Goal: Navigation & Orientation: Find specific page/section

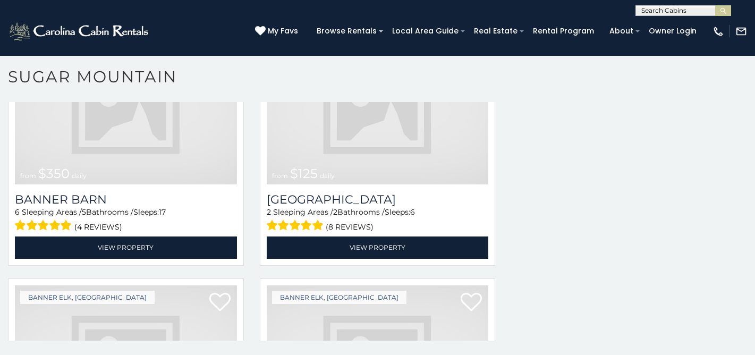
scroll to position [2887, 0]
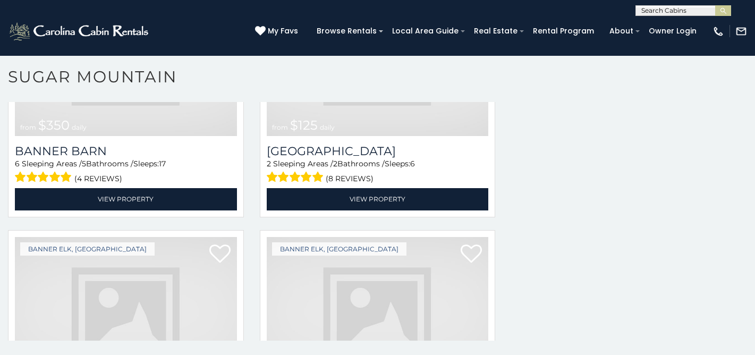
click at [72, 238] on img at bounding box center [126, 311] width 222 height 149
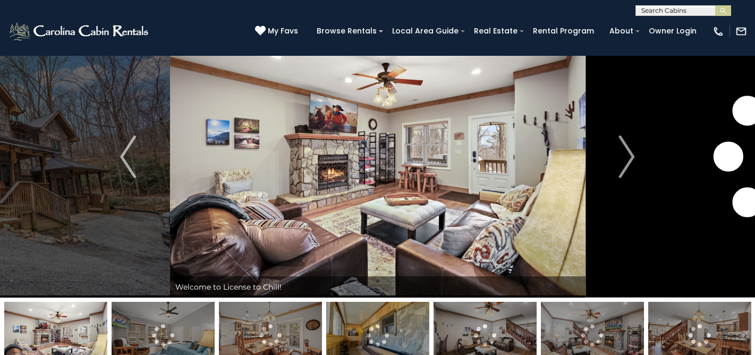
scroll to position [38, 0]
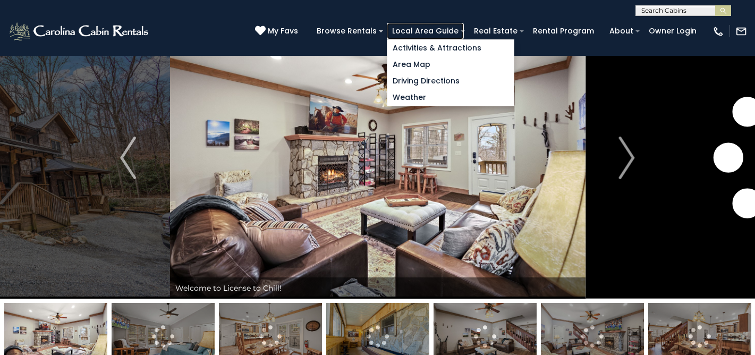
click at [464, 25] on link "Local Area Guide" at bounding box center [425, 31] width 77 height 16
